Goal: Information Seeking & Learning: Learn about a topic

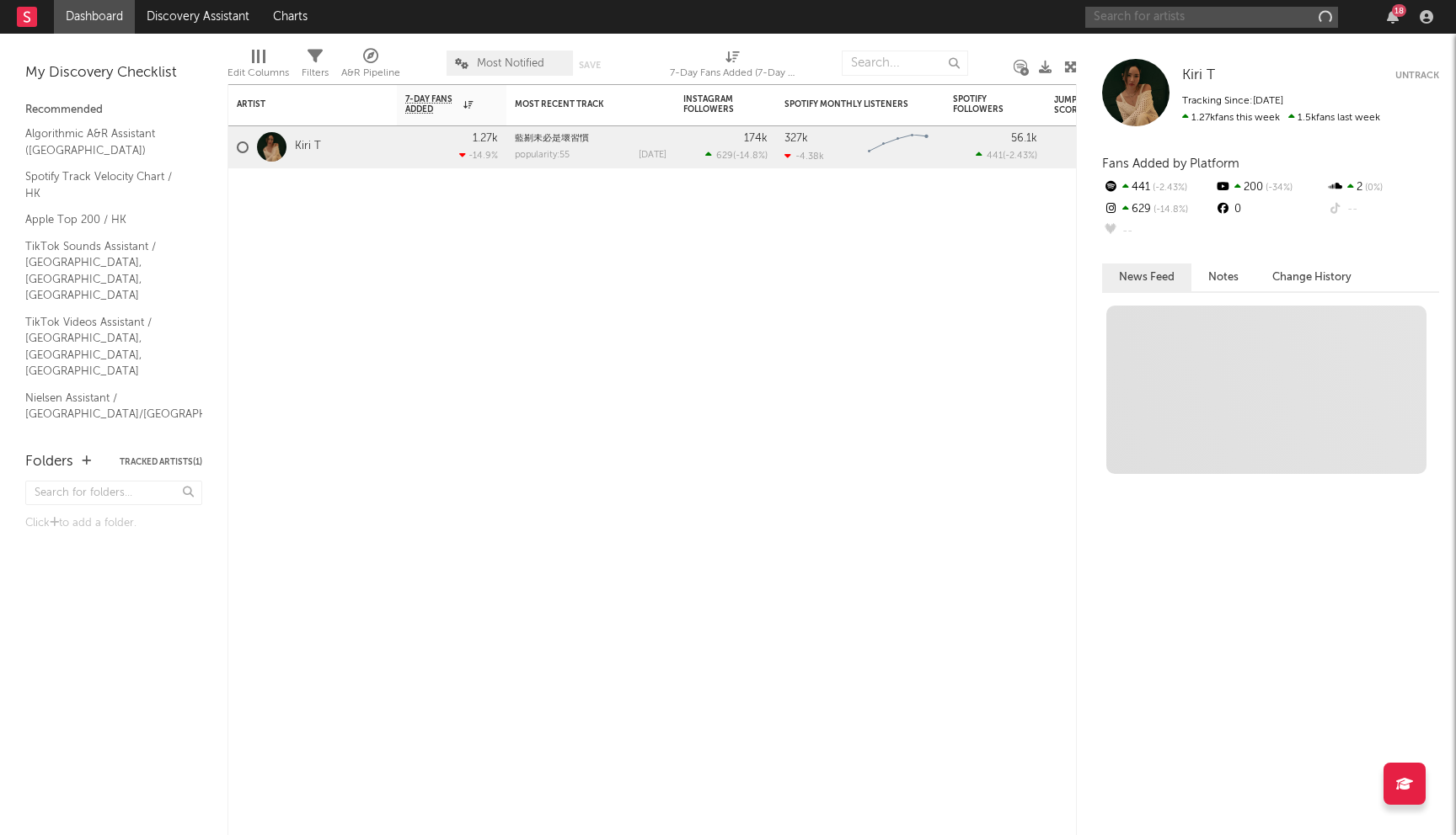
click at [1185, 16] on input "text" at bounding box center [1211, 17] width 253 height 21
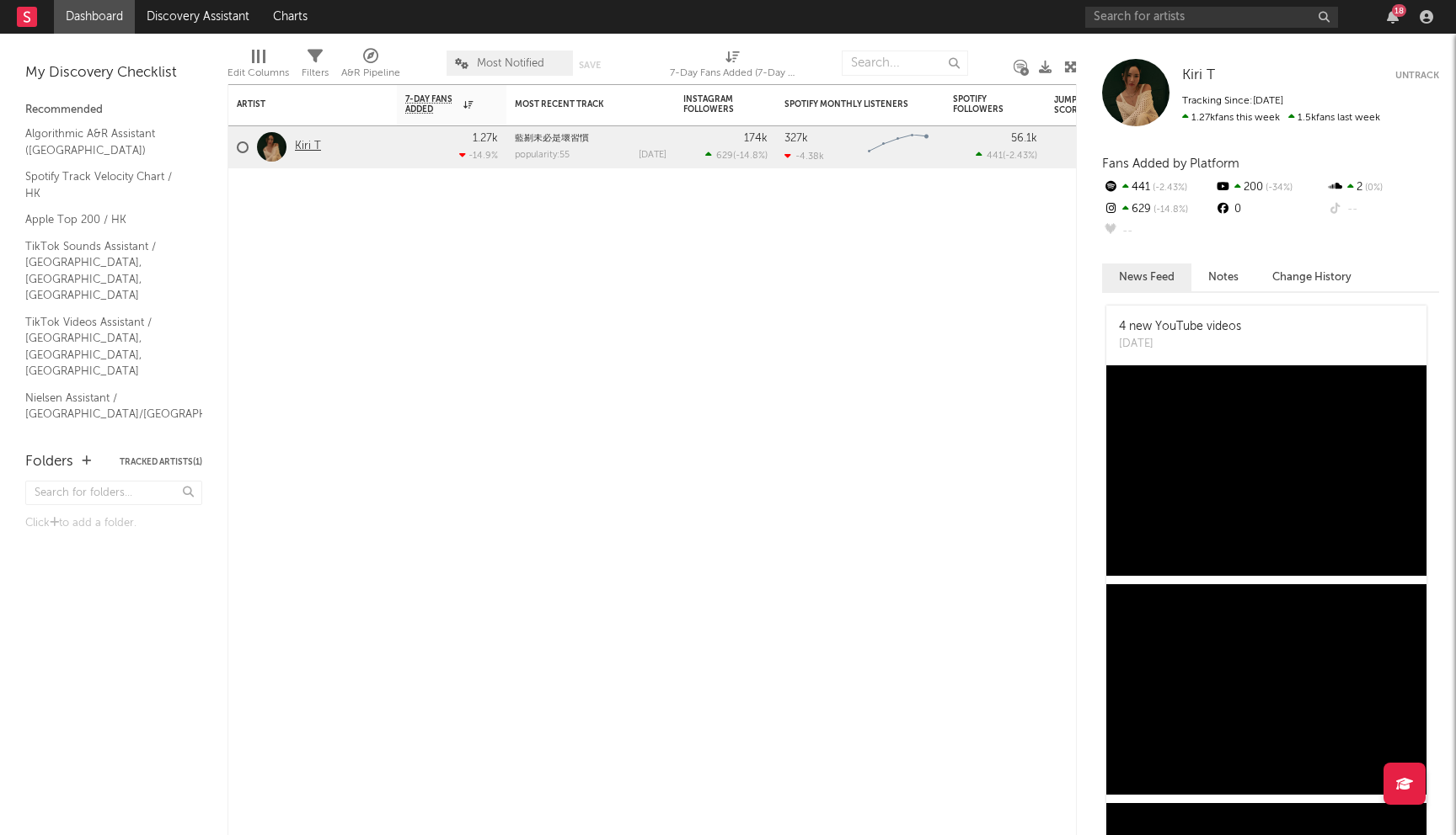
click at [304, 147] on link "Kiri T" at bounding box center [308, 146] width 26 height 15
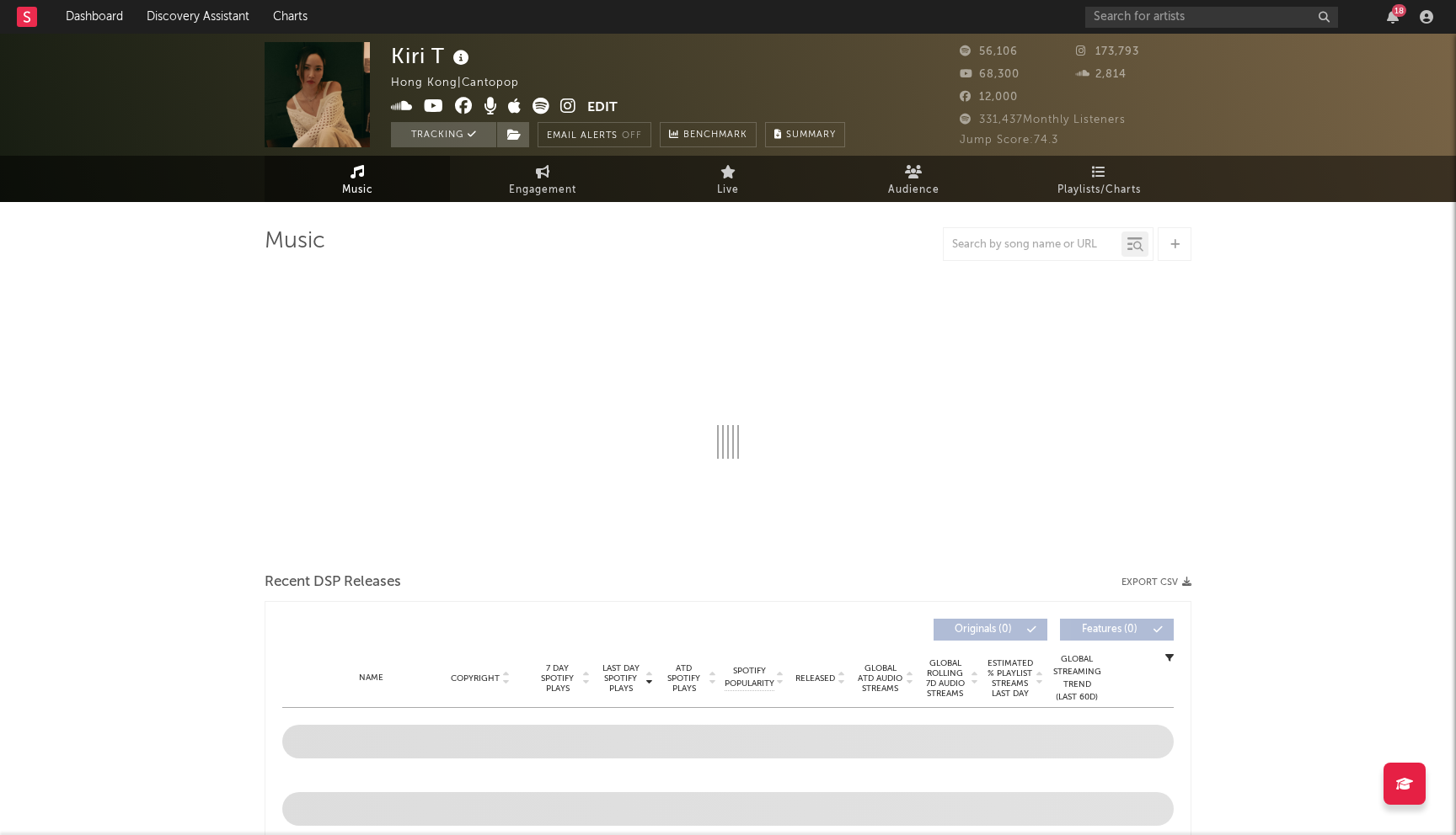
select select "6m"
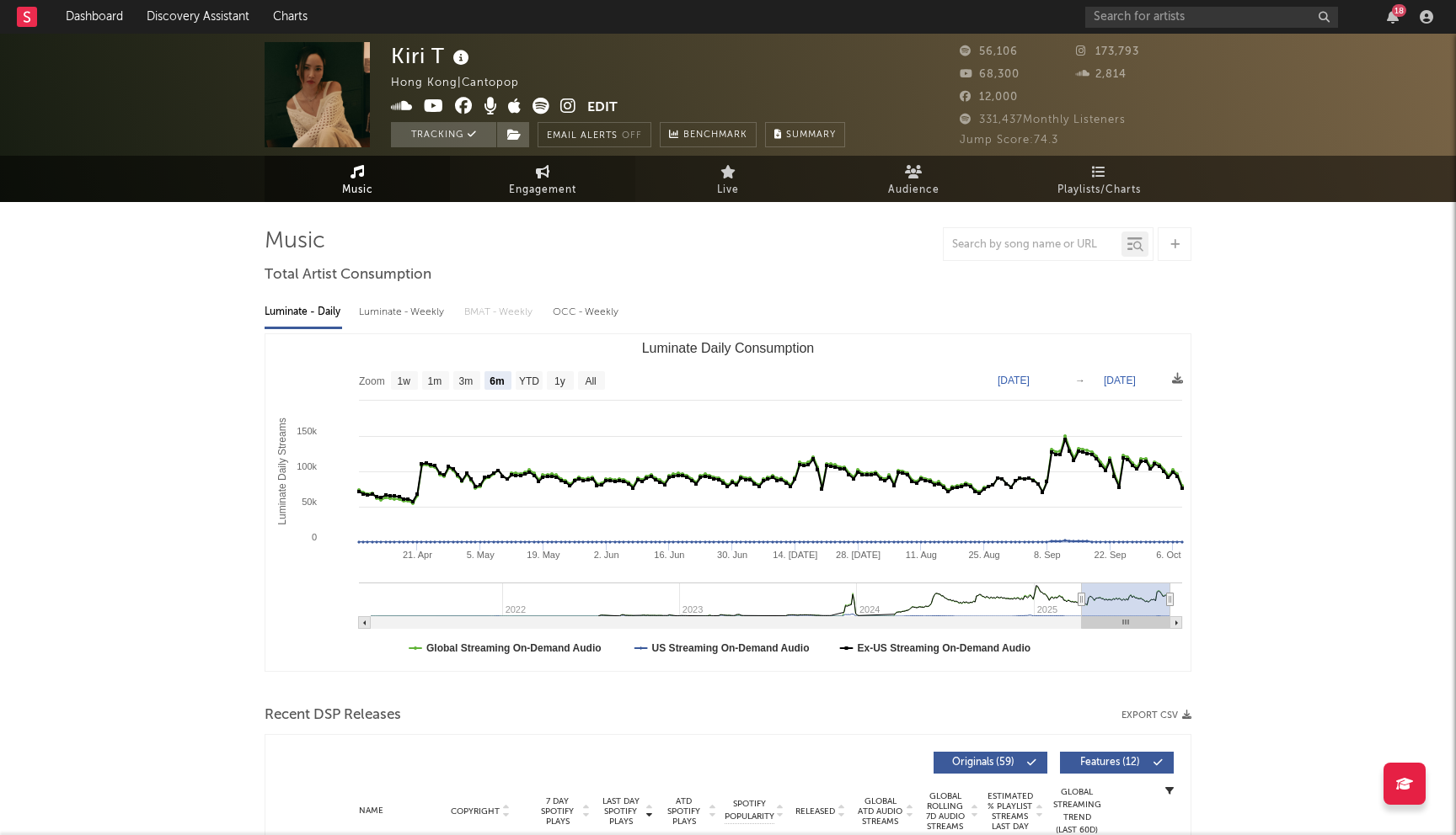
click at [554, 196] on span "Engagement" at bounding box center [542, 190] width 67 height 20
select select "1w"
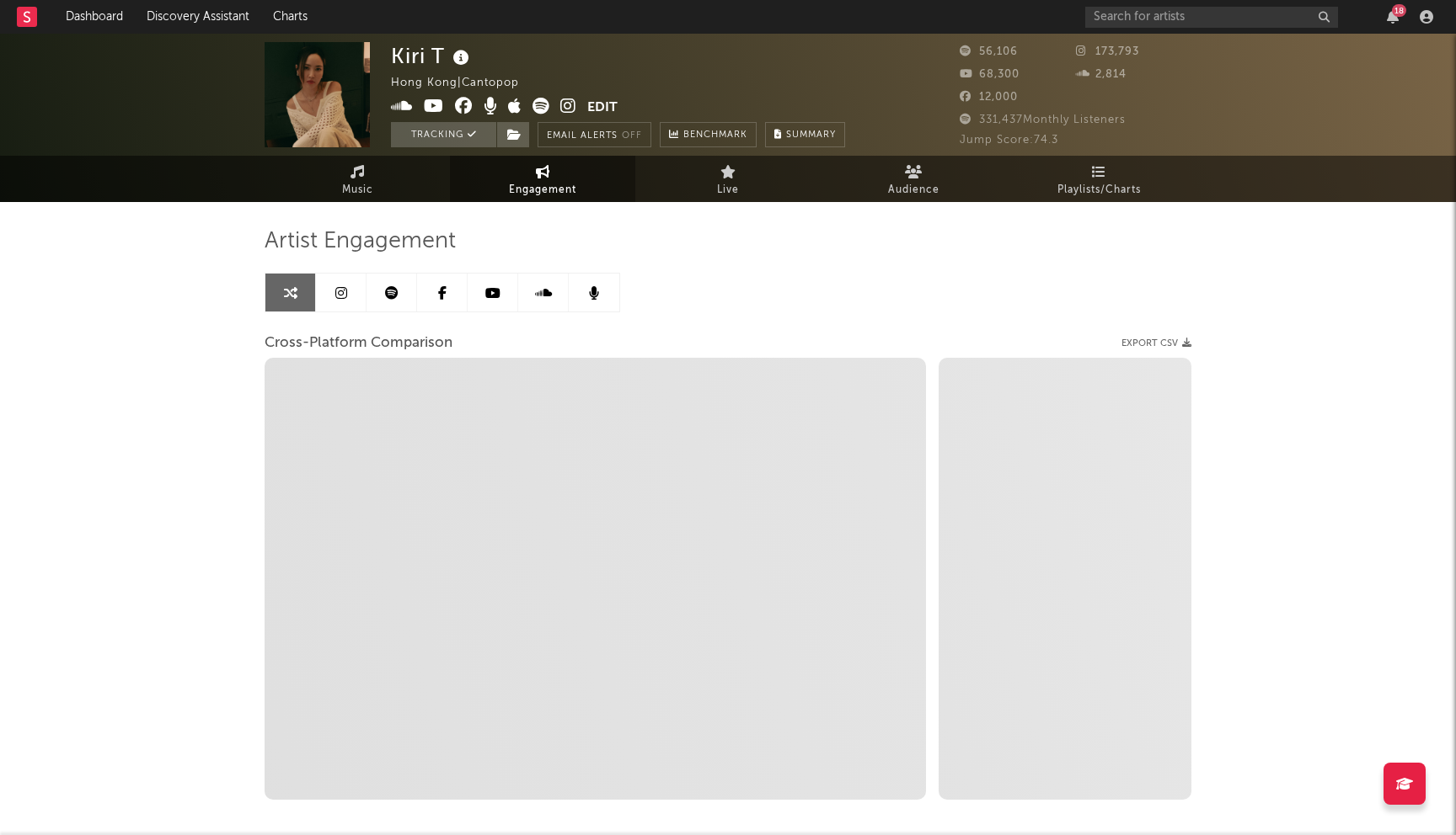
click at [339, 296] on icon at bounding box center [341, 293] width 12 height 14
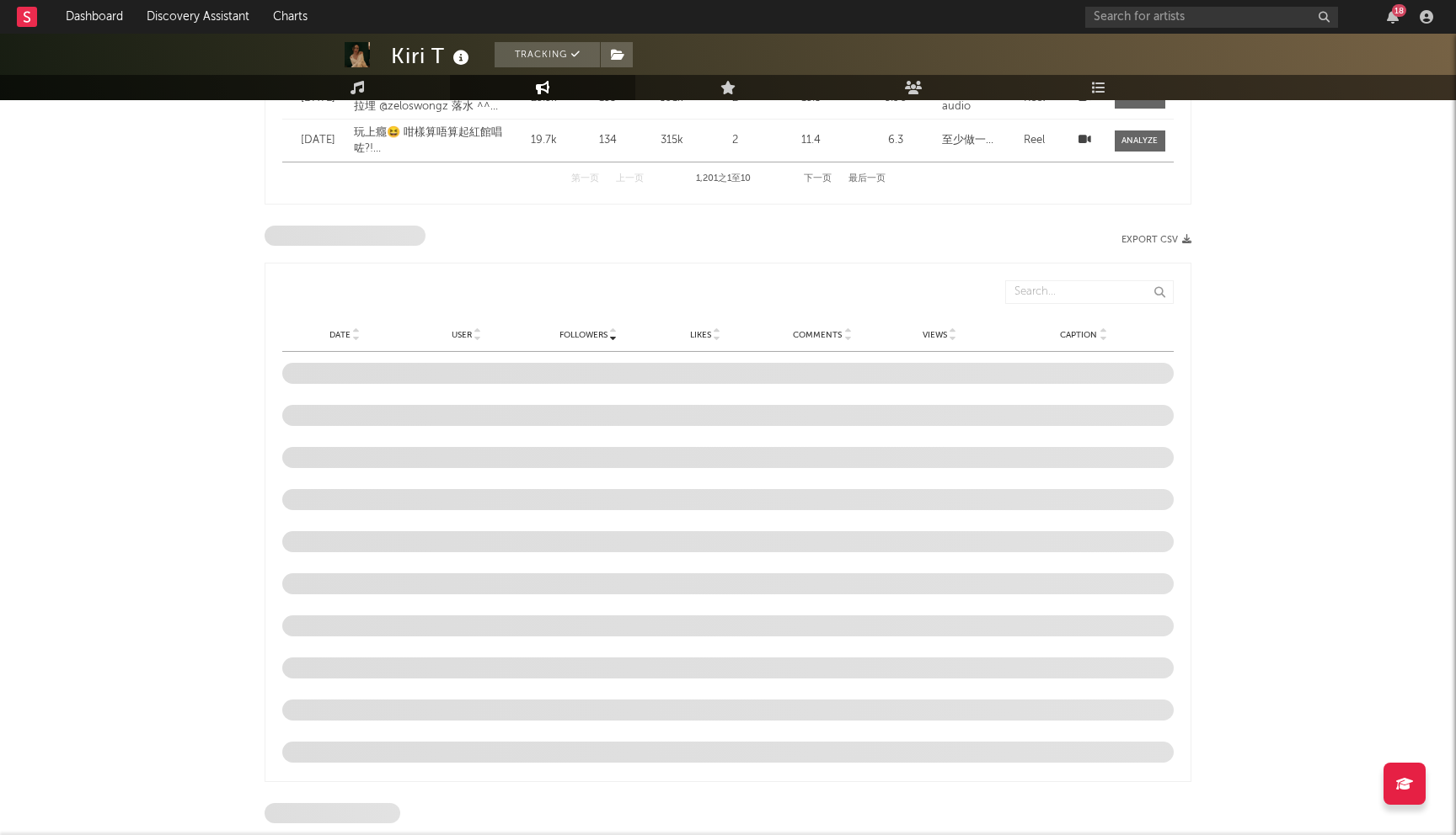
scroll to position [1436, 0]
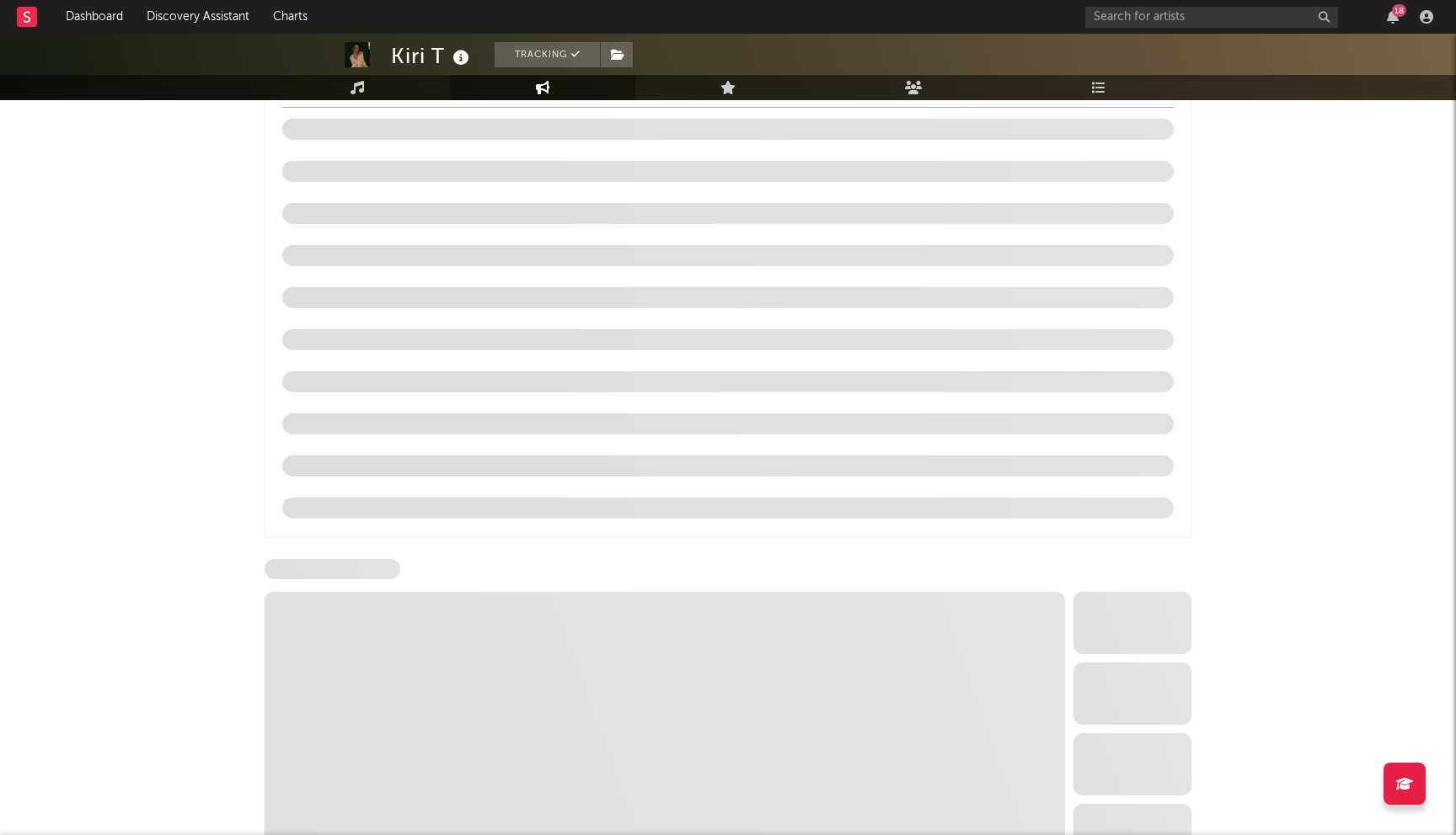
select select "6m"
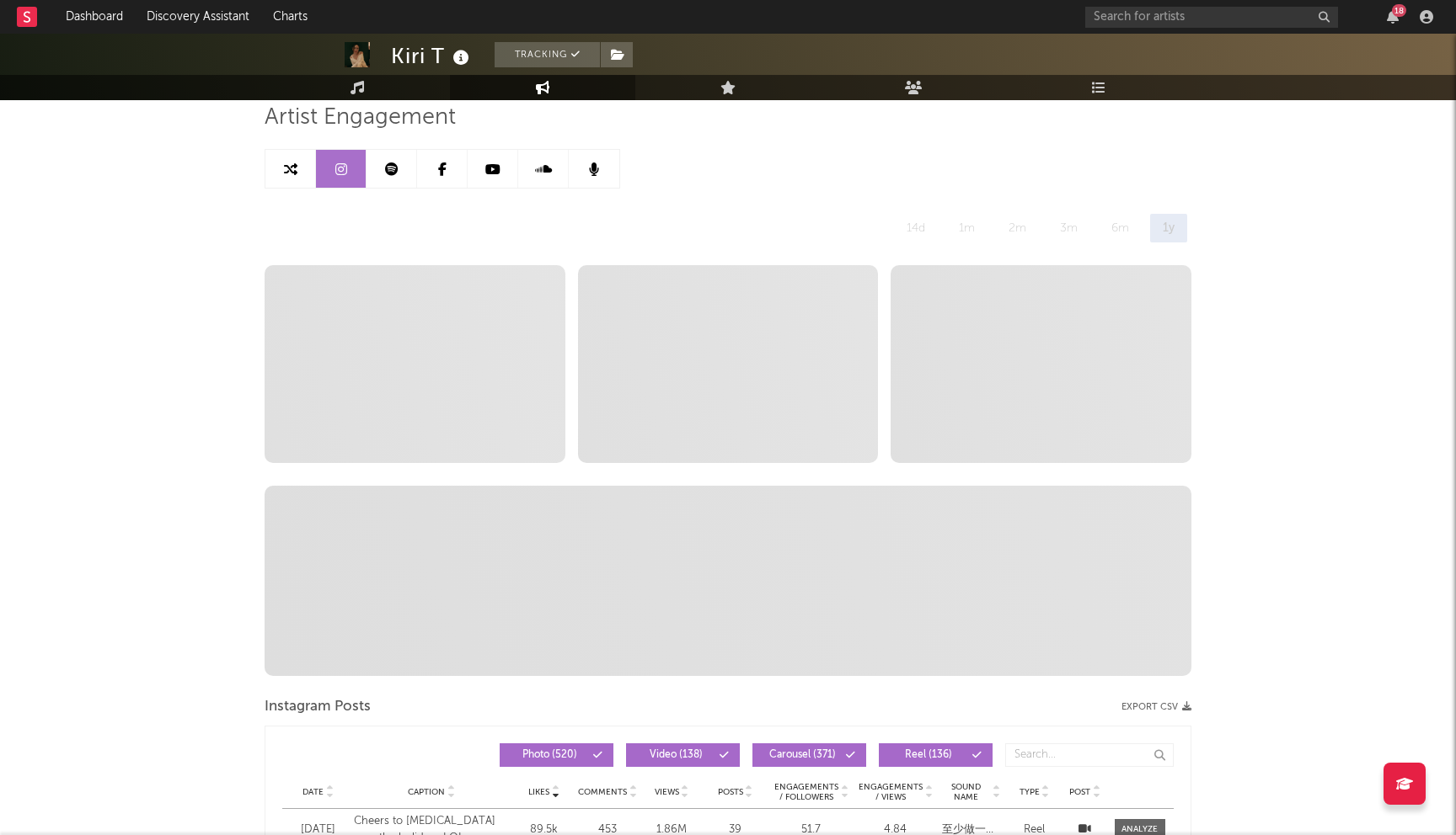
scroll to position [0, 0]
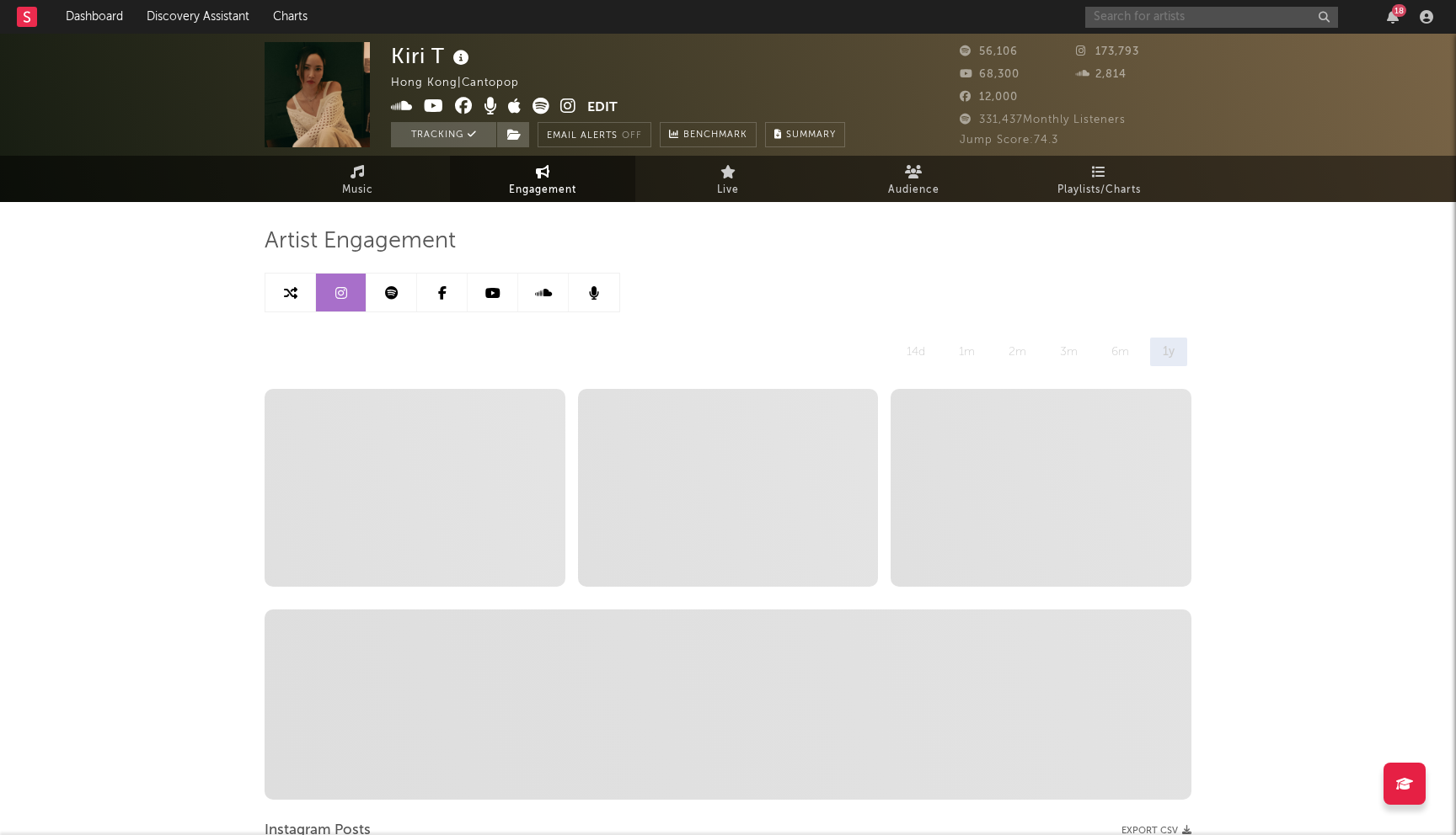
click at [1161, 19] on input "text" at bounding box center [1211, 17] width 253 height 21
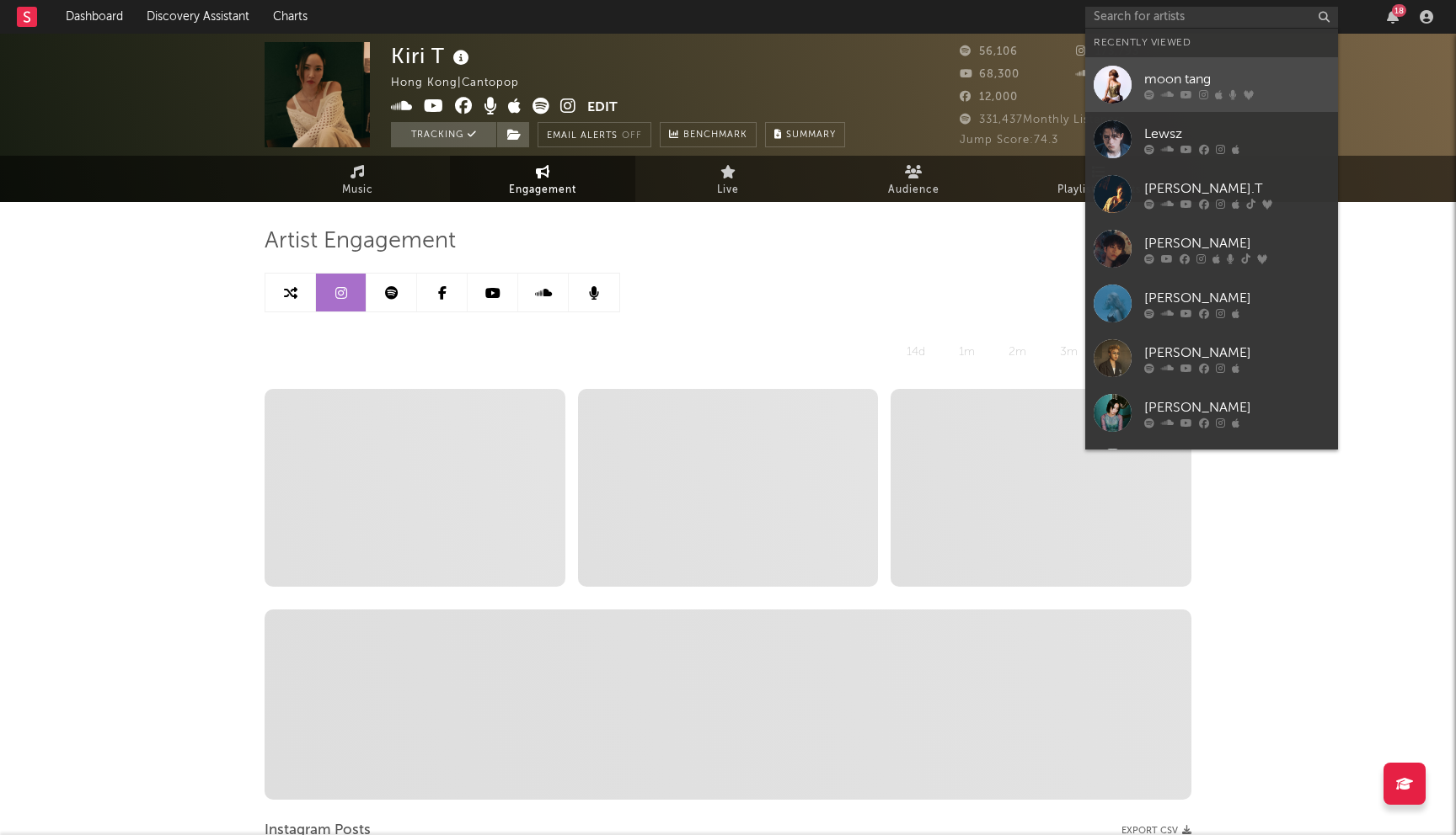
click at [1196, 86] on div "moon tang" at bounding box center [1236, 78] width 185 height 20
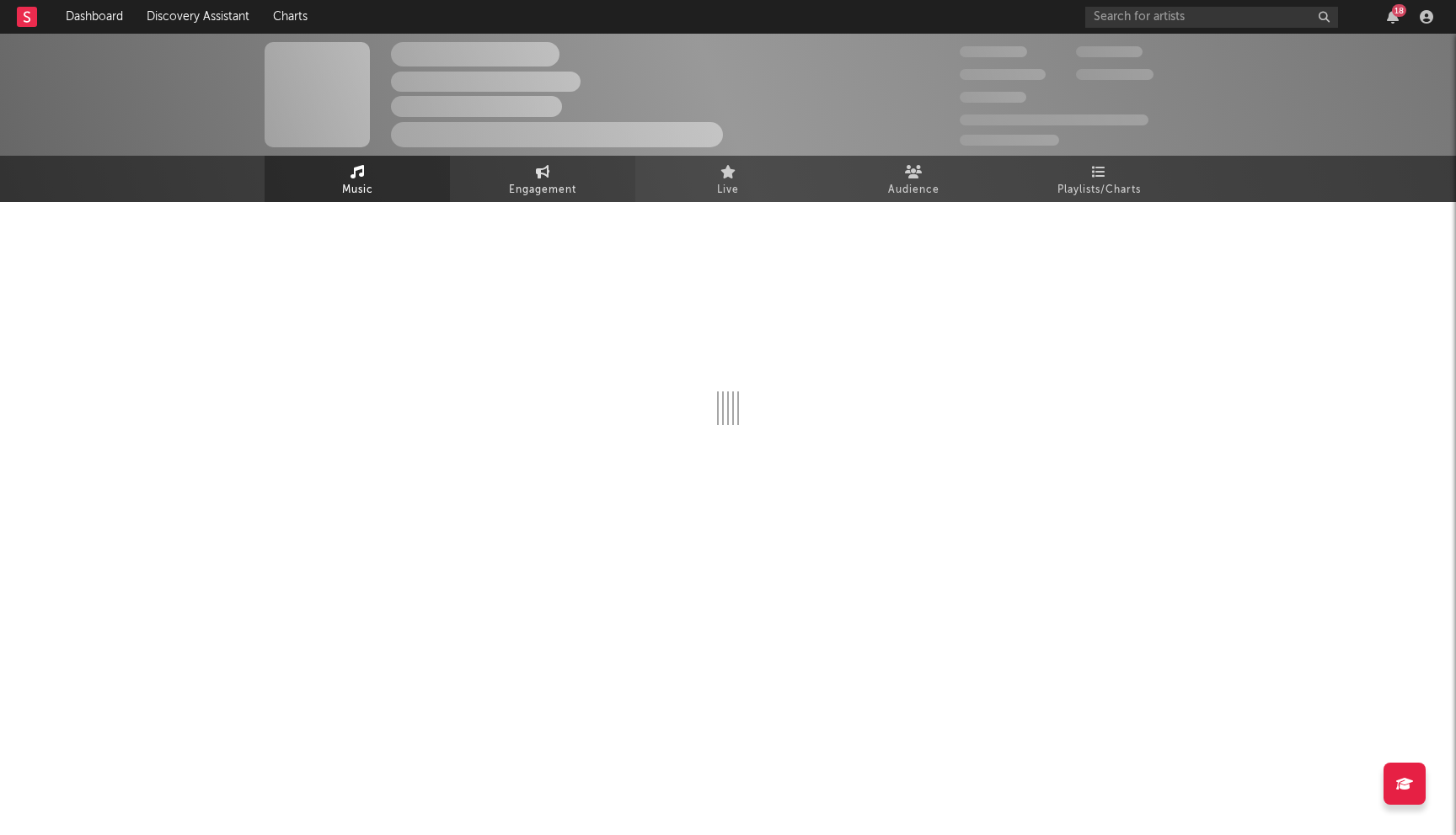
click at [553, 186] on span "Engagement" at bounding box center [542, 190] width 67 height 20
select select "1w"
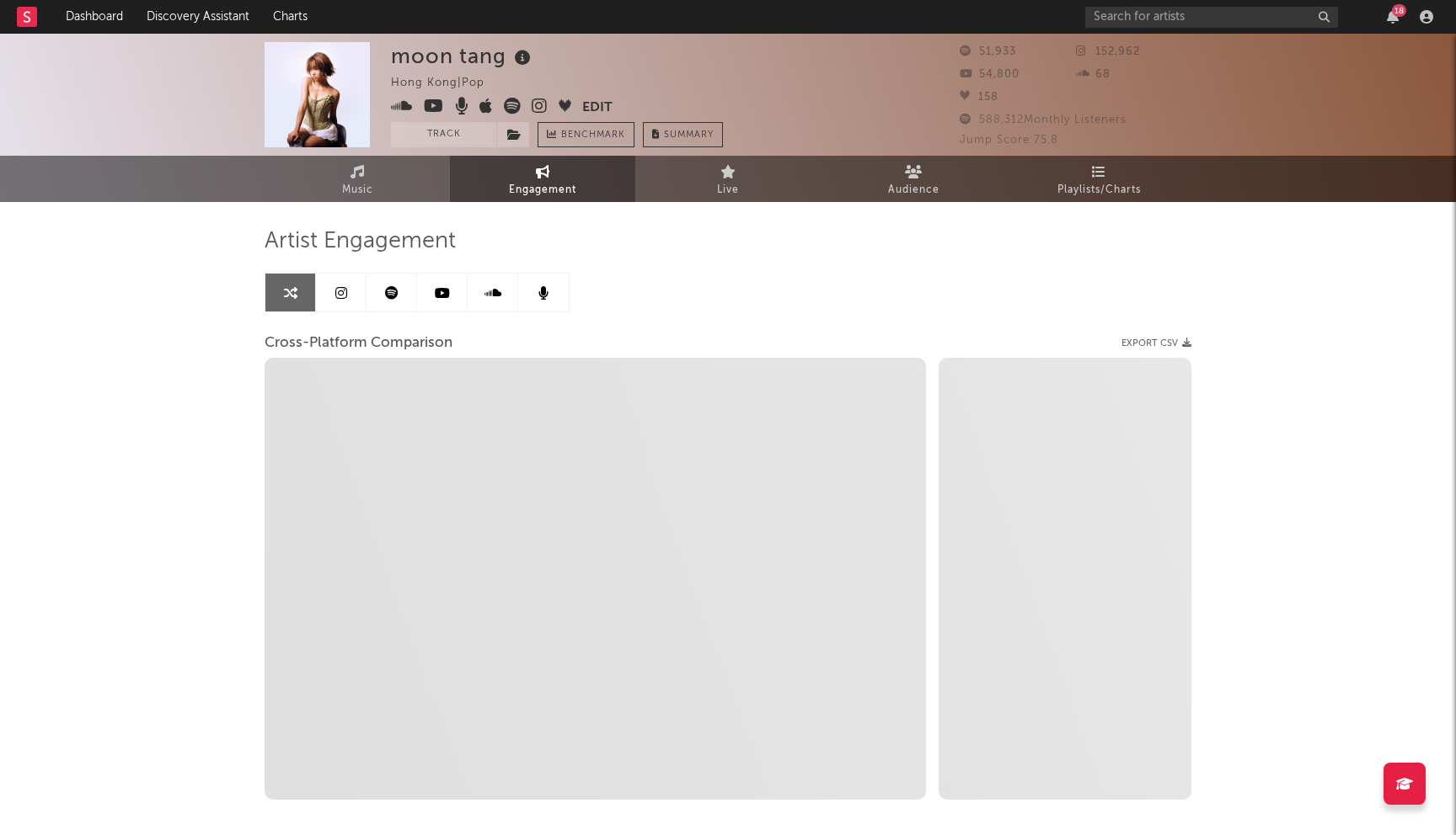
click at [338, 298] on icon at bounding box center [341, 293] width 12 height 14
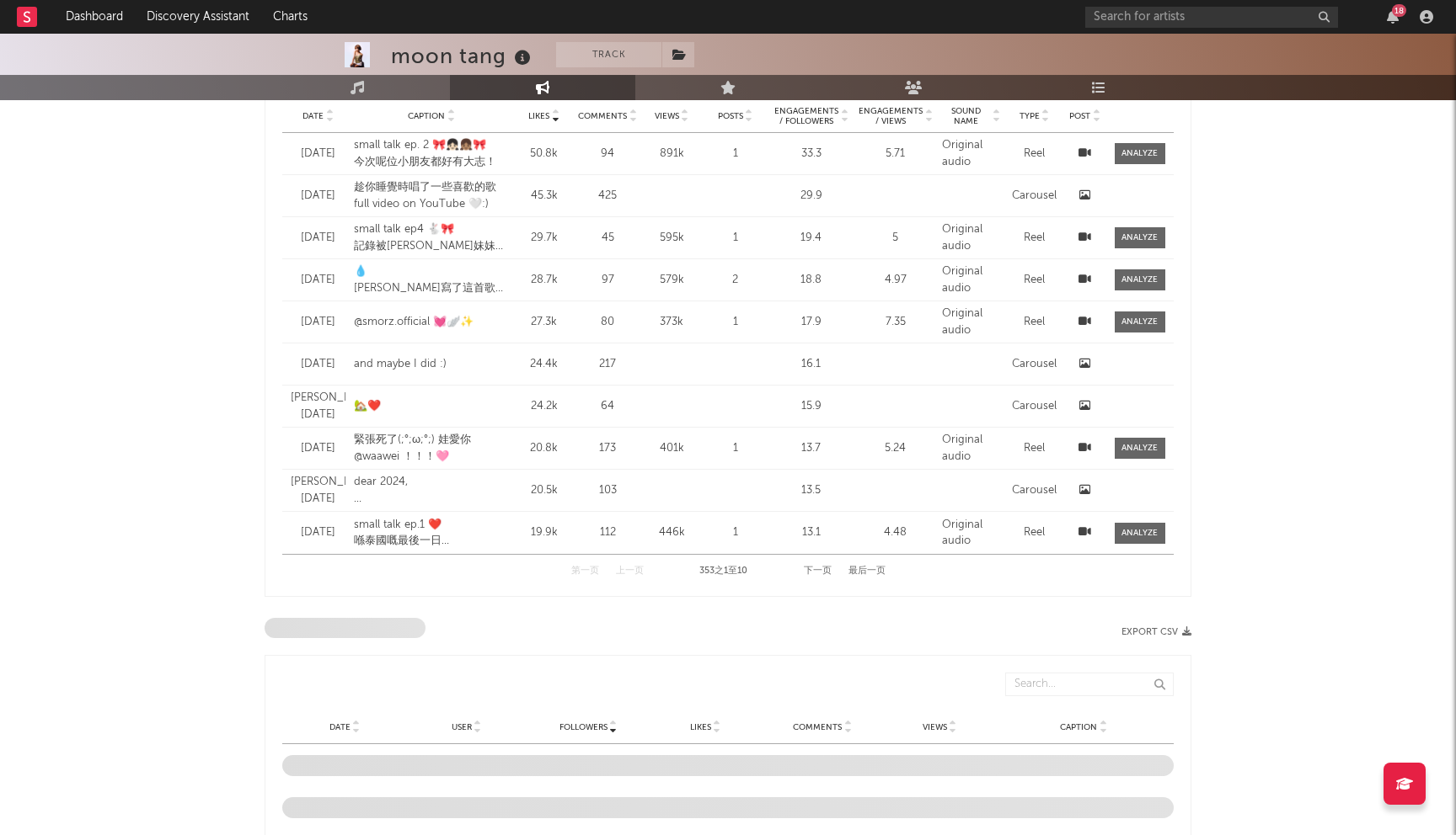
select select "6m"
